Goal: Navigation & Orientation: Find specific page/section

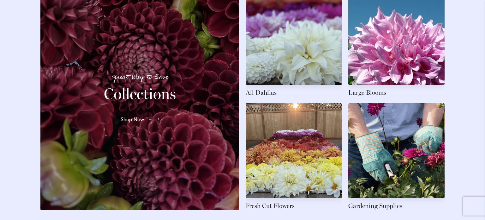
scroll to position [967, 0]
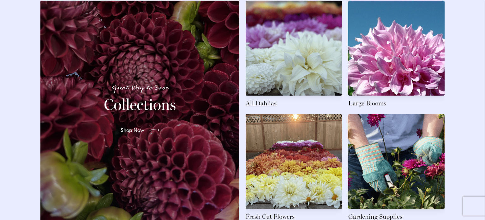
click at [268, 50] on link at bounding box center [294, 54] width 96 height 107
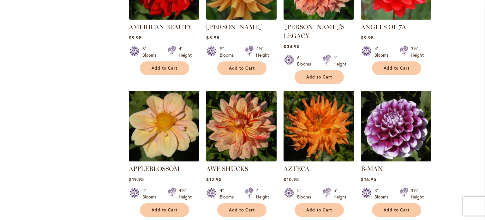
scroll to position [600, 0]
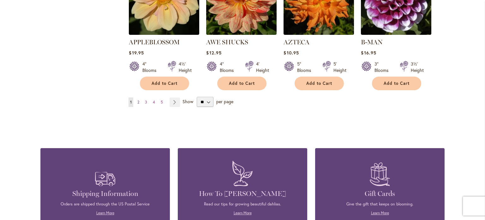
click at [137, 100] on span "2" at bounding box center [138, 102] width 2 height 5
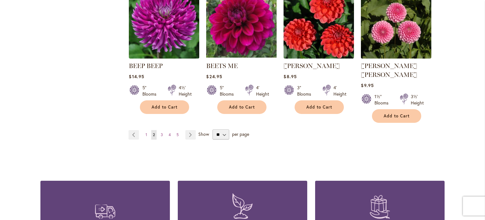
scroll to position [569, 0]
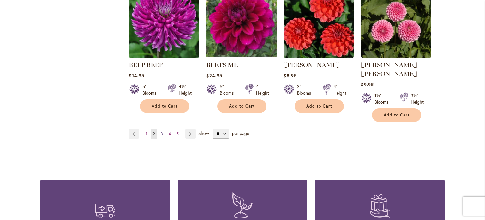
click at [161, 131] on span "3" at bounding box center [162, 133] width 2 height 5
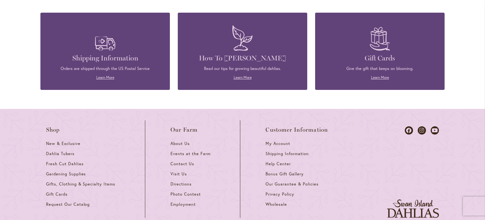
scroll to position [600, 0]
